Goal: Task Accomplishment & Management: Manage account settings

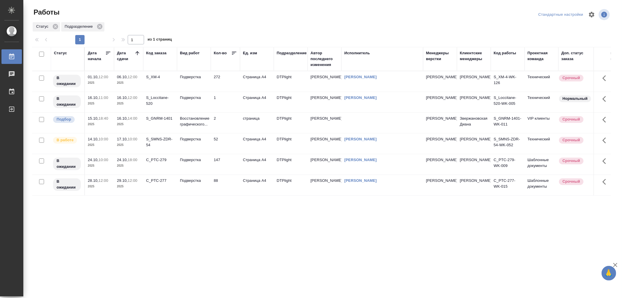
click at [198, 170] on td "Подверстка" at bounding box center [194, 164] width 34 height 20
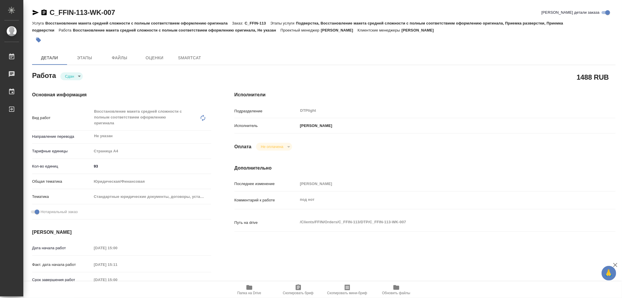
type textarea "x"
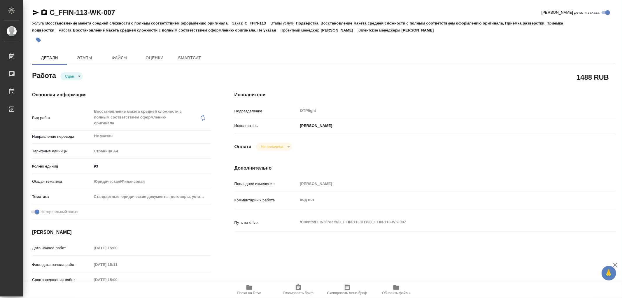
type textarea "x"
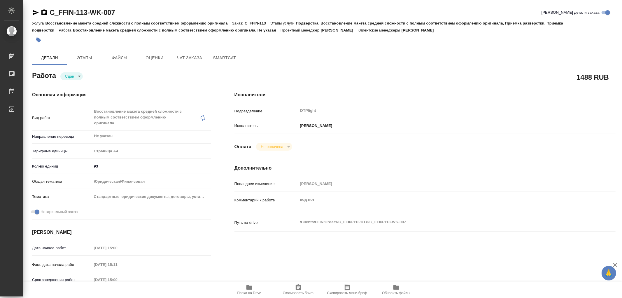
type textarea "x"
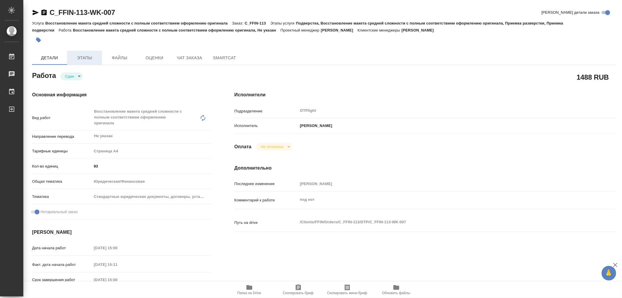
type textarea "x"
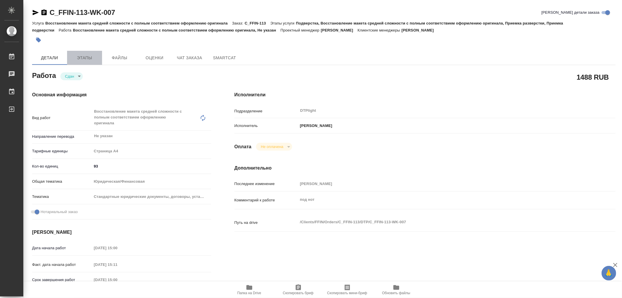
click at [86, 56] on span "Этапы" at bounding box center [85, 57] width 28 height 7
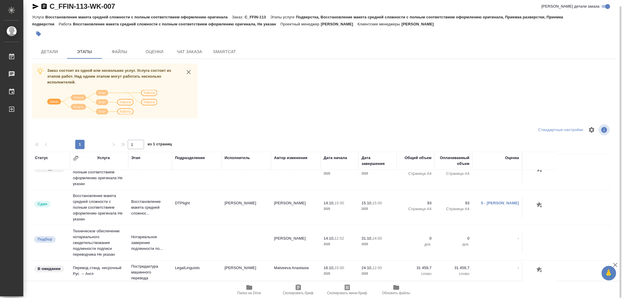
scroll to position [111, 0]
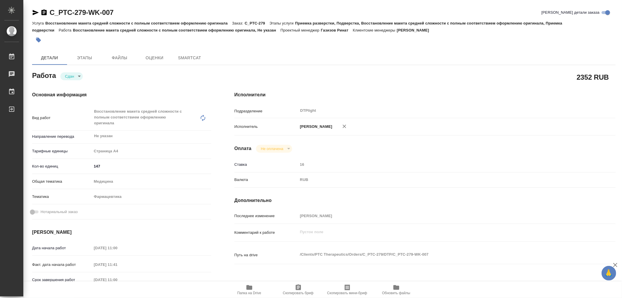
type textarea "x"
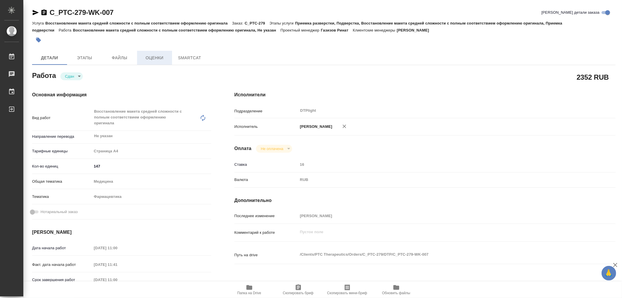
type textarea "x"
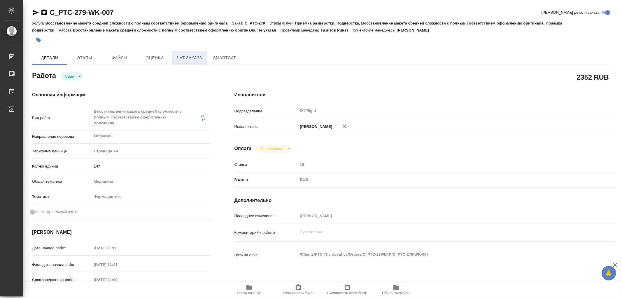
click at [201, 57] on span "Чат заказа" at bounding box center [190, 57] width 28 height 7
type textarea "x"
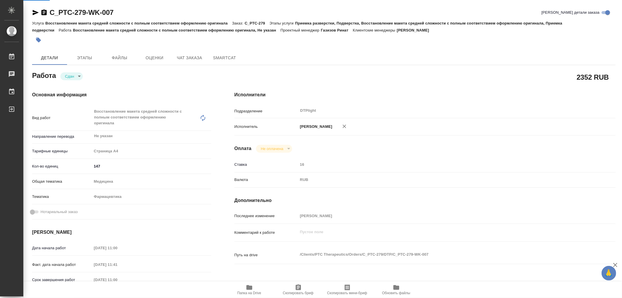
type textarea "x"
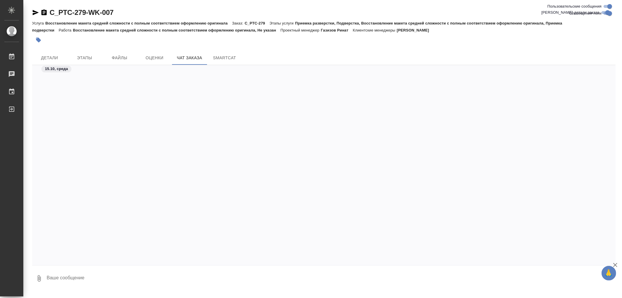
scroll to position [1817, 0]
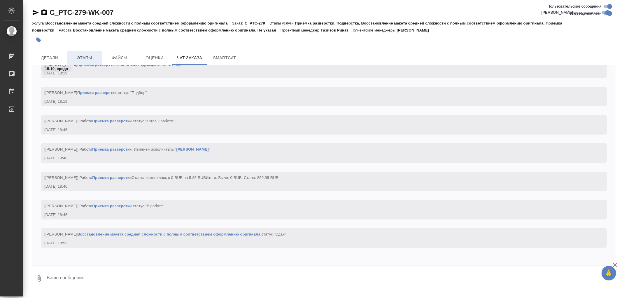
click at [82, 56] on span "Этапы" at bounding box center [85, 57] width 28 height 7
